Goal: Task Accomplishment & Management: Manage account settings

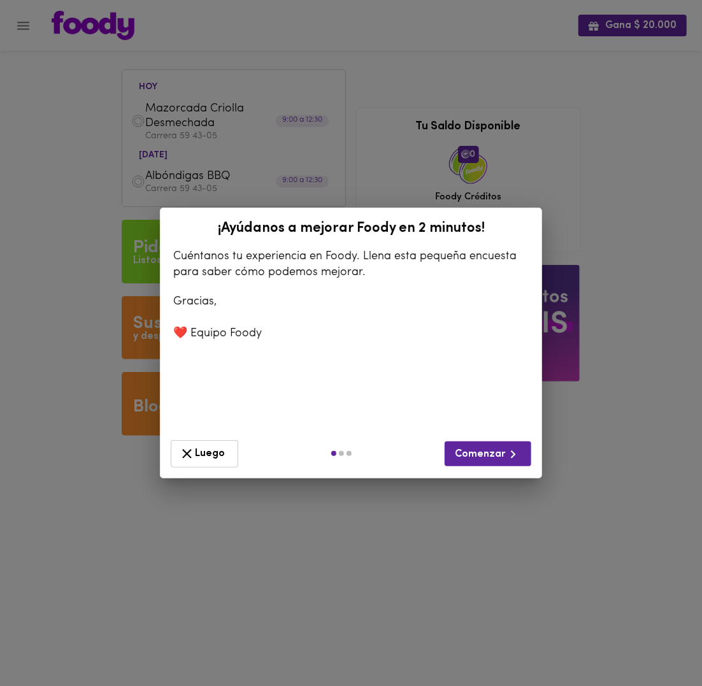
click at [220, 450] on span "Luego" at bounding box center [204, 454] width 51 height 16
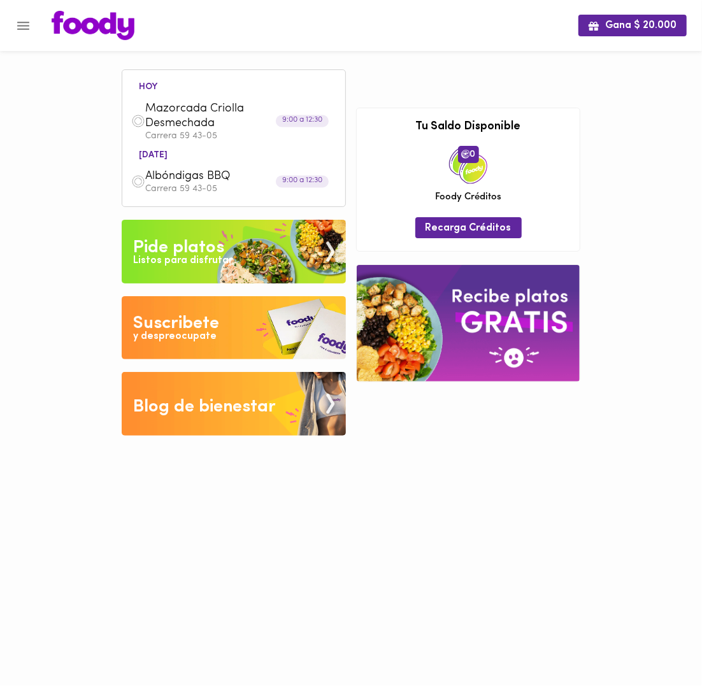
click at [201, 124] on span "Mazorcada Criolla Desmechada" at bounding box center [218, 117] width 146 height 30
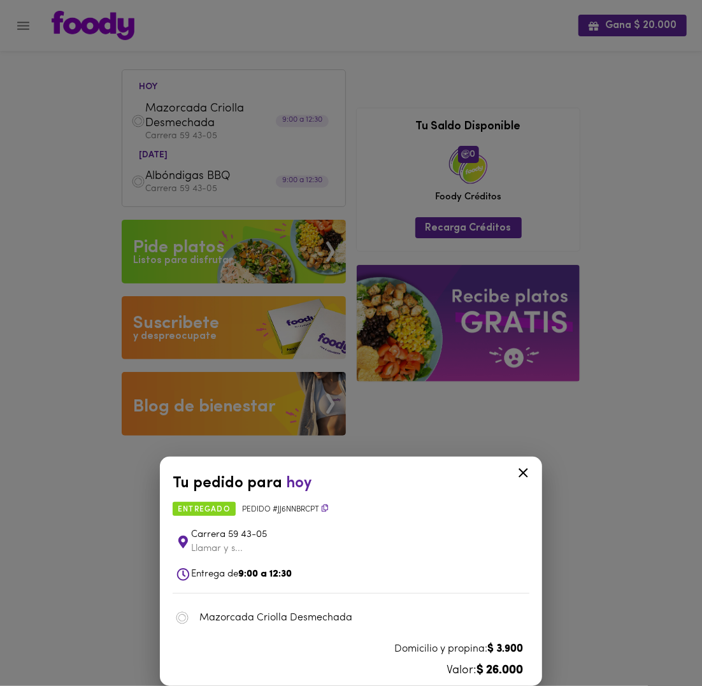
click at [143, 504] on div "Tu pedido para [DATE] entregado Pedido # jJ6NnBrCpT Carrera 59 43-05 Llamar y s…" at bounding box center [351, 343] width 702 height 686
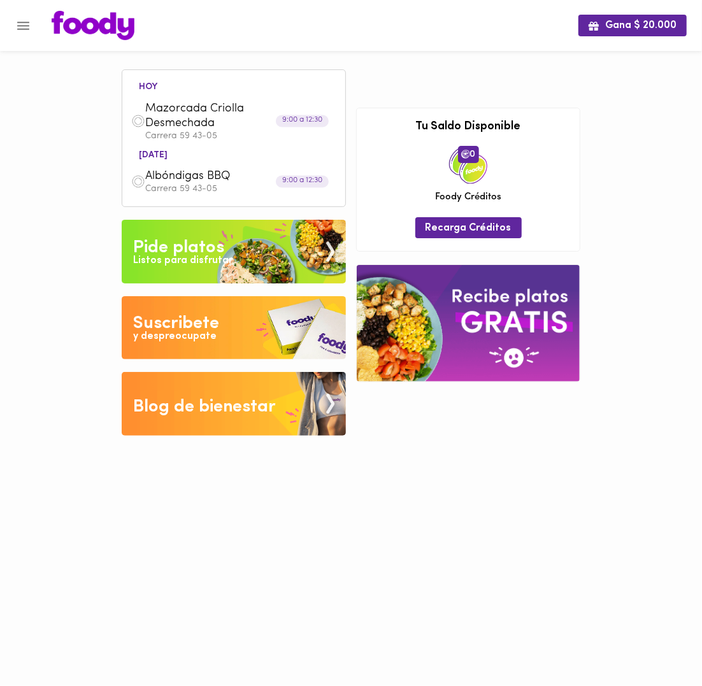
click at [162, 179] on span "Albóndigas BBQ" at bounding box center [218, 176] width 146 height 15
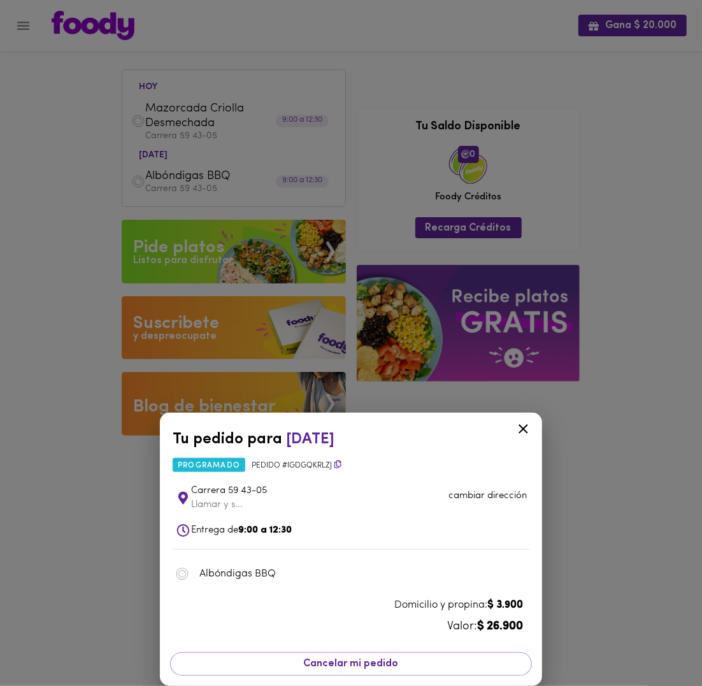
click at [596, 489] on div "Tu pedido para [DATE] programado Pedido # igDGqKRLZj Carrera 59 43-05 Llamar y …" at bounding box center [351, 343] width 702 height 686
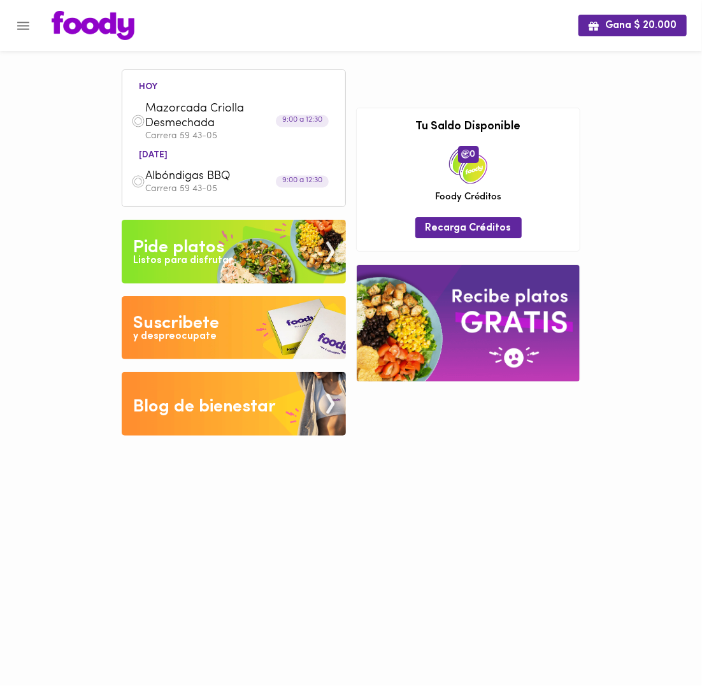
click at [24, 38] on button "Menu" at bounding box center [23, 25] width 31 height 31
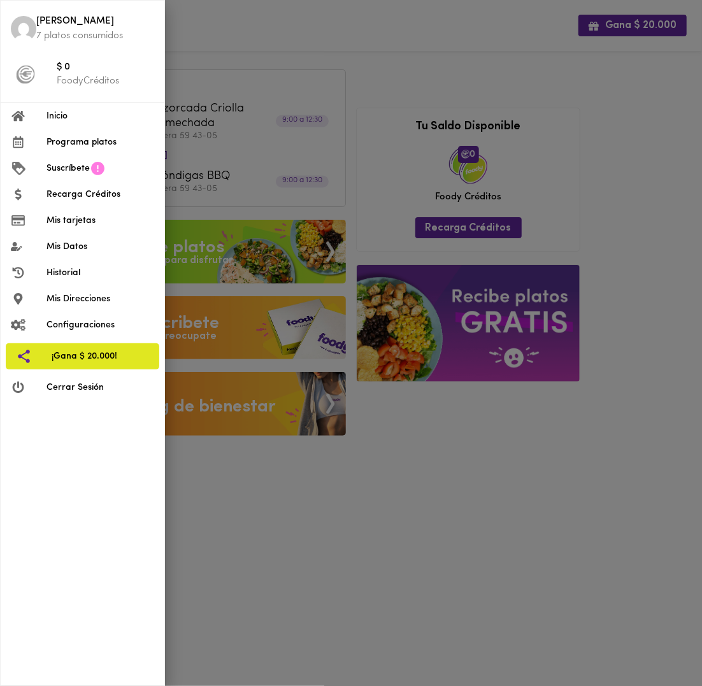
click at [92, 144] on span "Programa platos" at bounding box center [100, 142] width 108 height 13
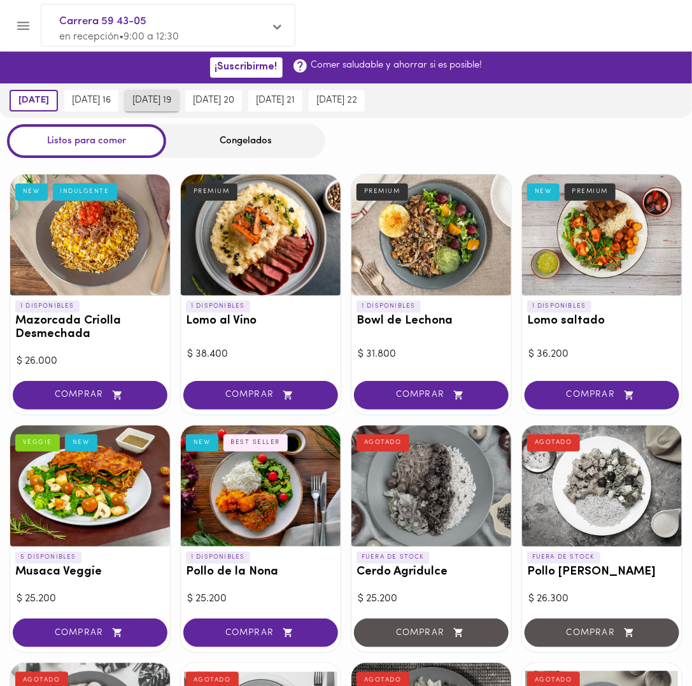
click at [159, 103] on span "[DATE] 19" at bounding box center [151, 100] width 39 height 11
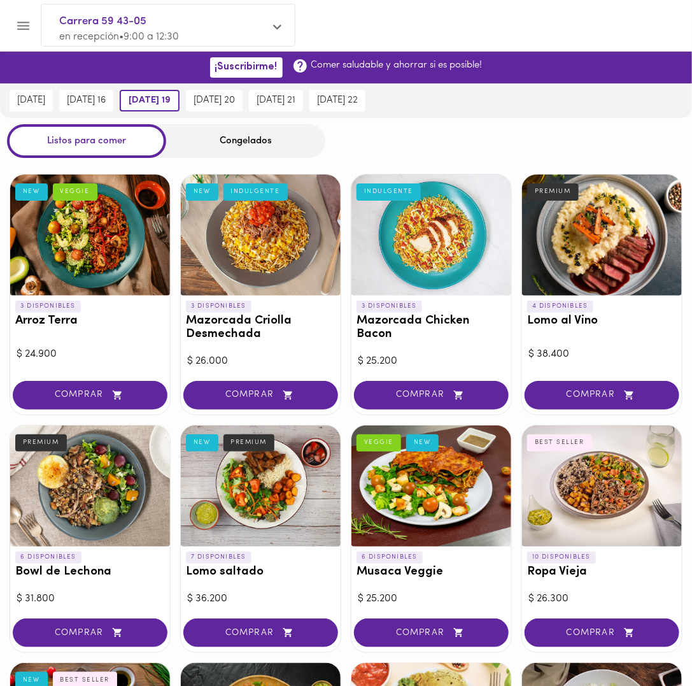
click at [406, 259] on div at bounding box center [432, 234] width 160 height 121
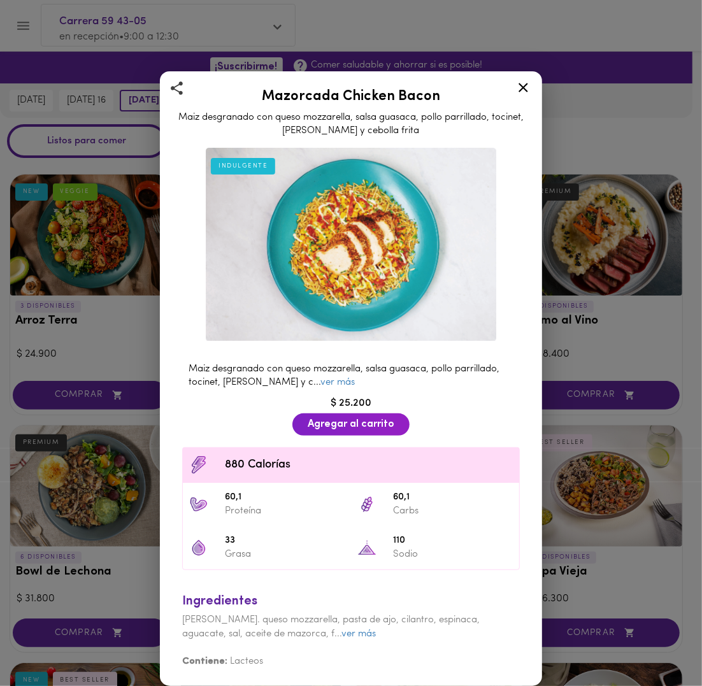
click at [521, 96] on icon at bounding box center [523, 88] width 16 height 16
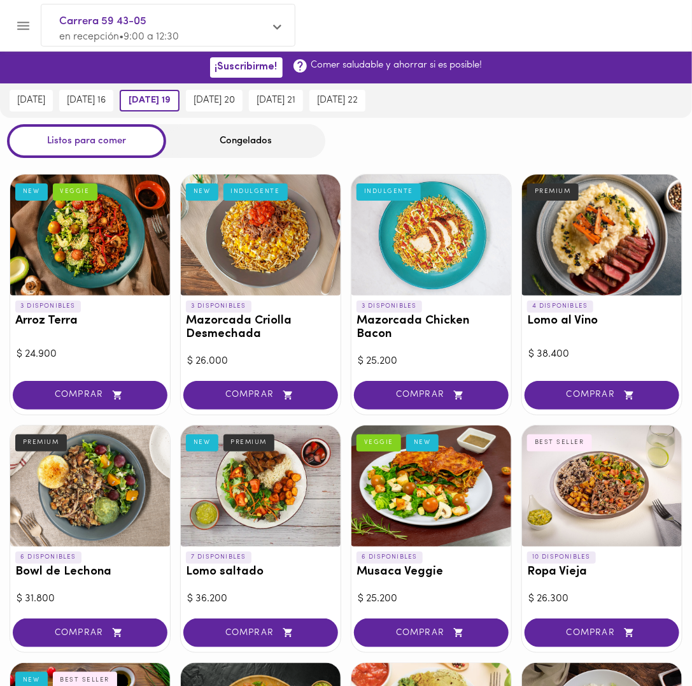
click at [24, 15] on button "Menu" at bounding box center [23, 25] width 31 height 31
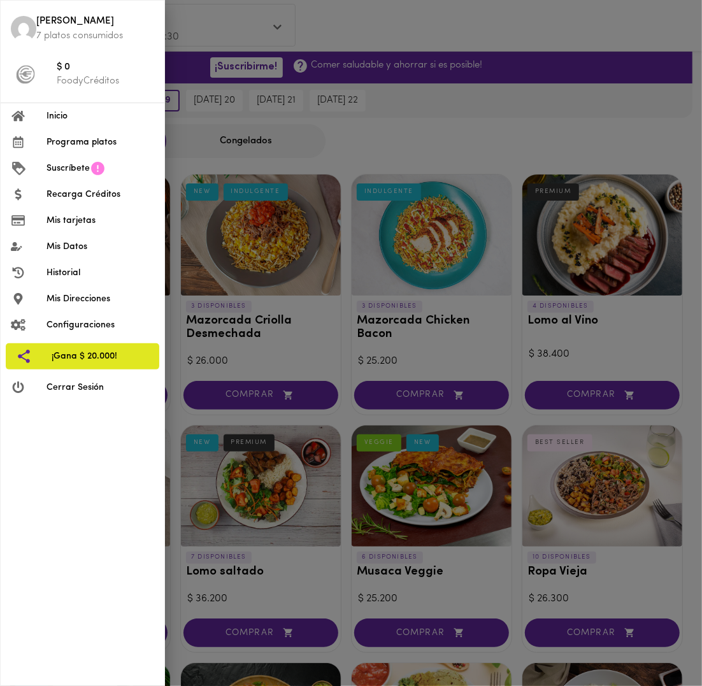
click at [75, 245] on span "Mis Datos" at bounding box center [100, 246] width 108 height 13
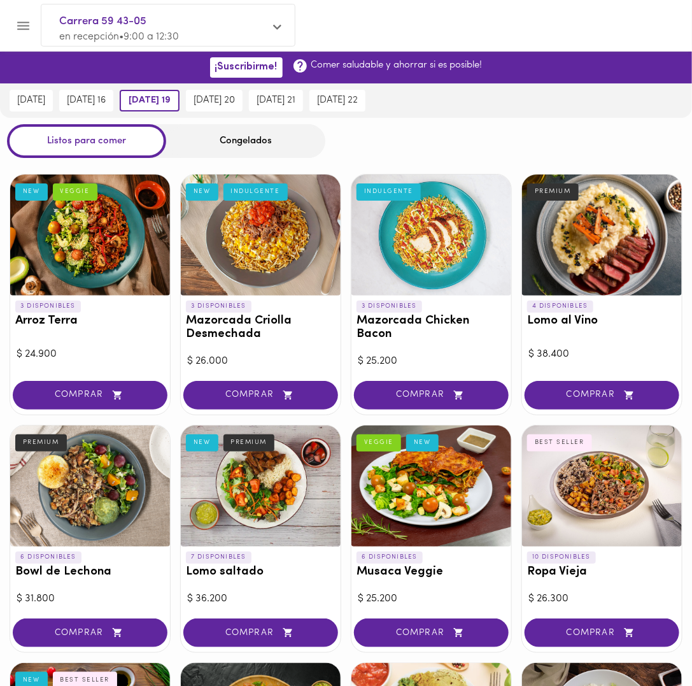
click at [26, 26] on icon "Menu" at bounding box center [23, 26] width 16 height 16
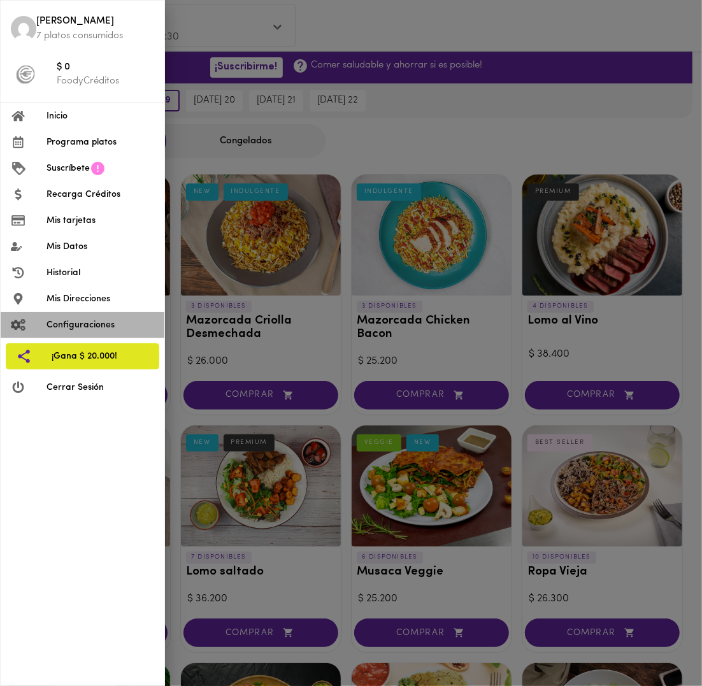
click at [79, 324] on span "Configuraciones" at bounding box center [100, 324] width 108 height 13
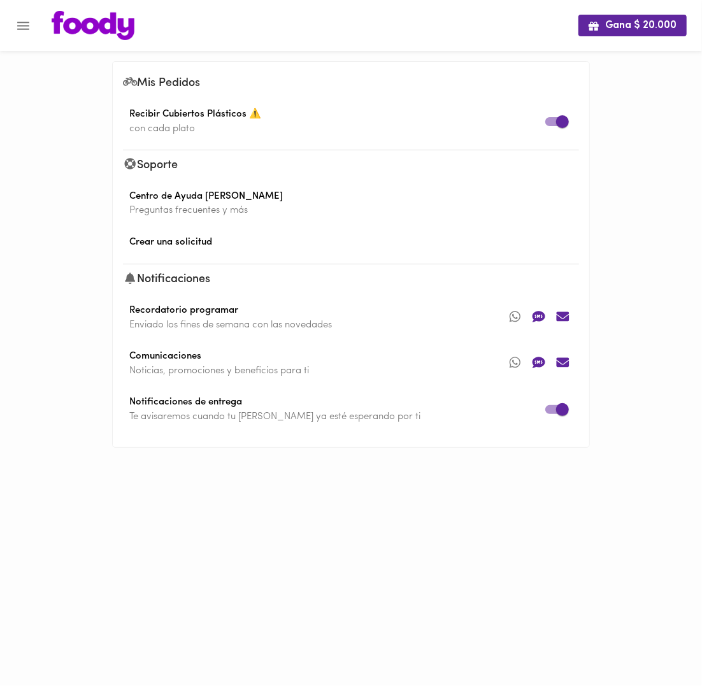
click at [253, 117] on span "Recibir Cubiertos Plásticos ⚠️" at bounding box center [341, 115] width 436 height 15
click at [253, 117] on span "Recibir Cubiertos Plásticos 🌱" at bounding box center [341, 115] width 436 height 15
checkbox input "true"
